Goal: Information Seeking & Learning: Find specific page/section

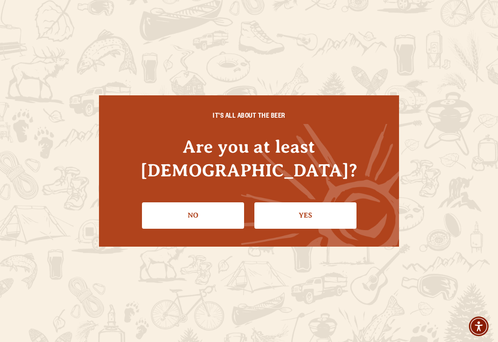
click at [301, 202] on link "Yes" at bounding box center [305, 215] width 102 height 26
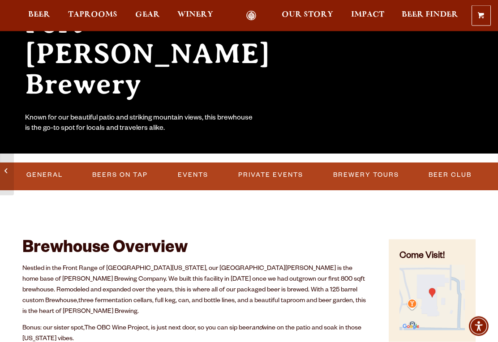
scroll to position [127, 0]
click at [123, 169] on link "Beers on Tap" at bounding box center [120, 175] width 63 height 21
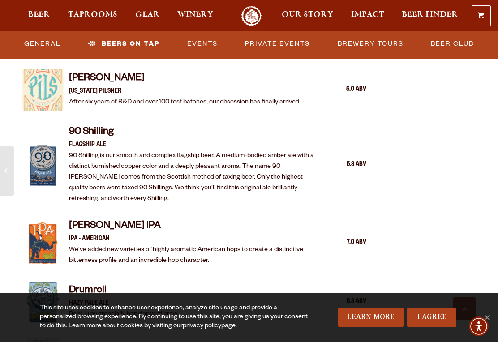
scroll to position [934, 0]
click at [145, 12] on span "Gear" at bounding box center [147, 14] width 25 height 7
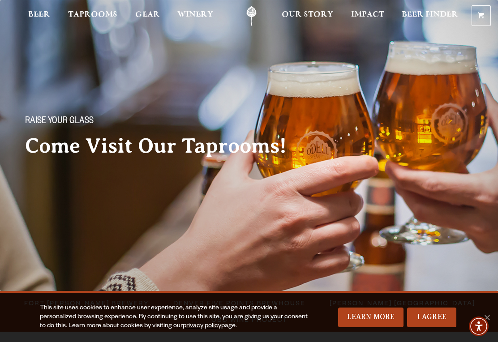
click at [481, 190] on div "Raise your glass Come Visit Our Taprooms!" at bounding box center [249, 100] width 498 height 200
click at [437, 317] on link "I Agree" at bounding box center [431, 317] width 49 height 20
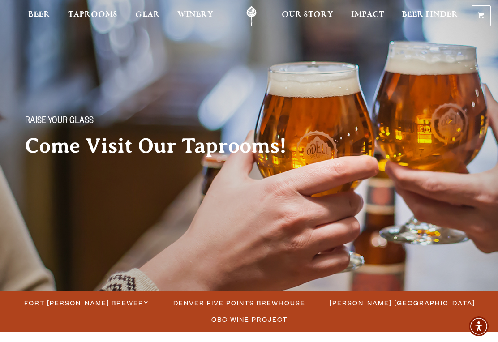
click at [438, 318] on link "I Agree" at bounding box center [431, 317] width 49 height 20
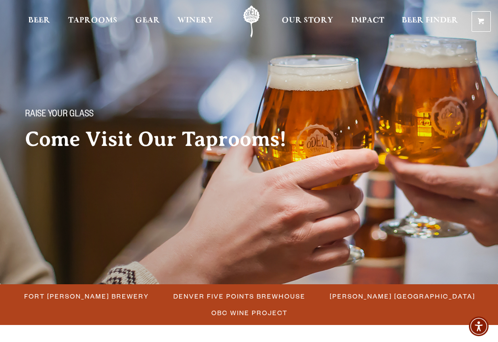
scroll to position [9, 0]
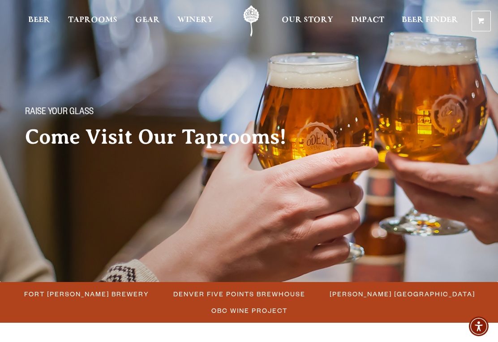
click at [92, 293] on span "Fort [PERSON_NAME] Brewery" at bounding box center [86, 293] width 125 height 13
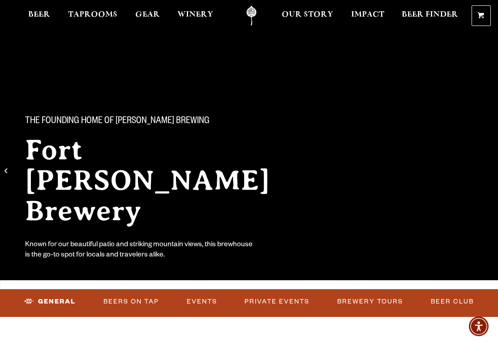
click at [134, 303] on link "Beers on Tap" at bounding box center [131, 301] width 63 height 21
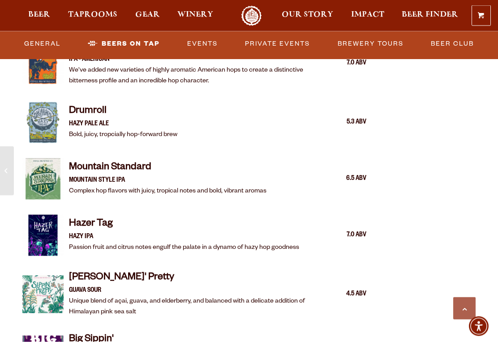
scroll to position [1108, 0]
